Goal: Task Accomplishment & Management: Use online tool/utility

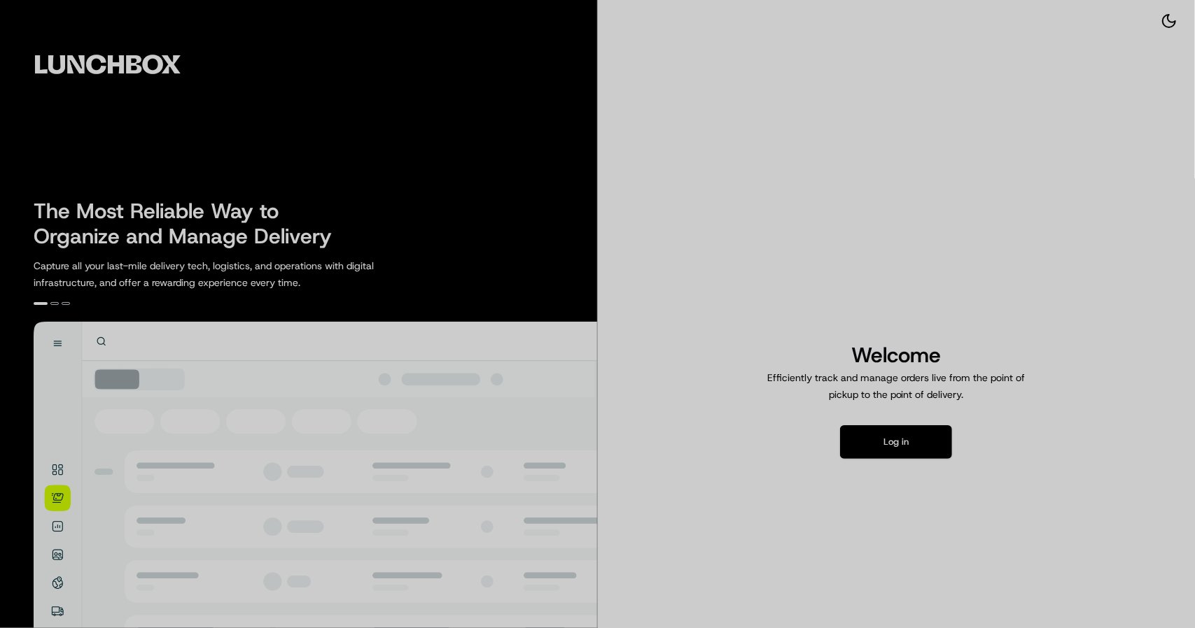
click at [878, 450] on body "The Most Reliable Way to Organize and Manage Delivery Capture all your last-mil…" at bounding box center [597, 314] width 1195 height 628
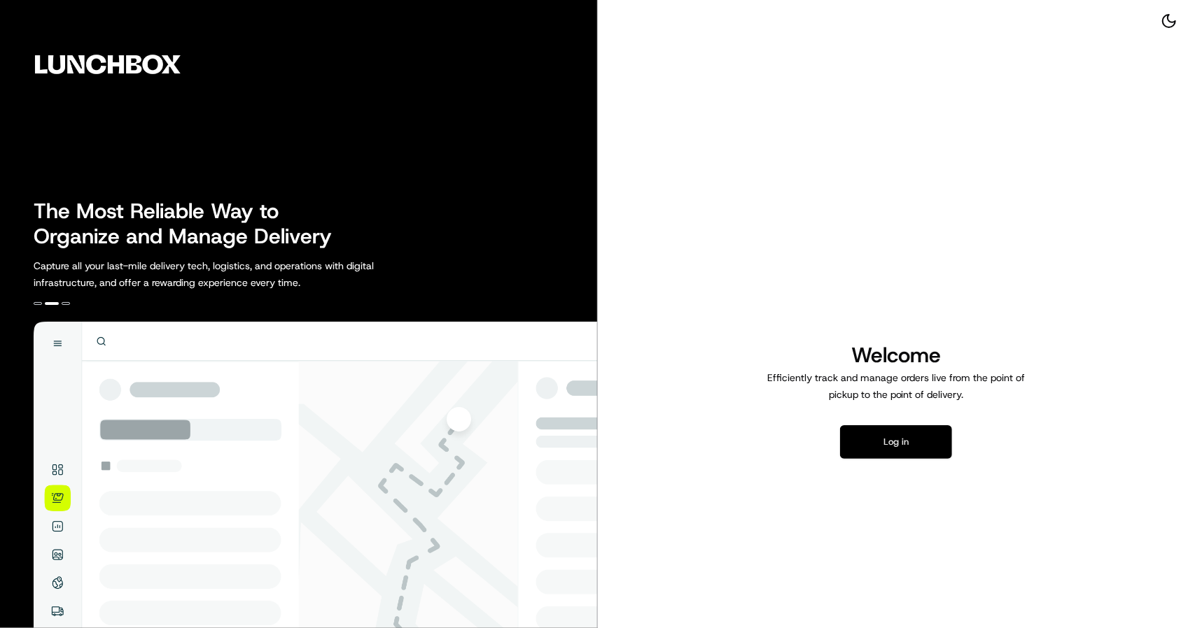
click at [906, 441] on button "Log in" at bounding box center [896, 442] width 112 height 34
